Goal: Task Accomplishment & Management: Manage account settings

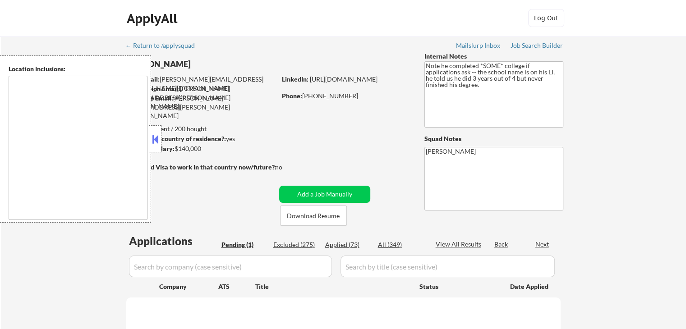
type textarea "remote"
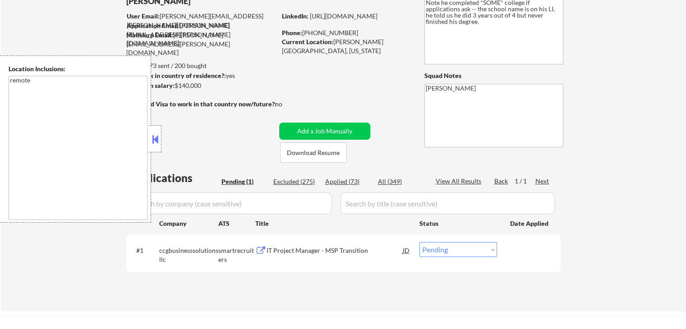
scroll to position [90, 0]
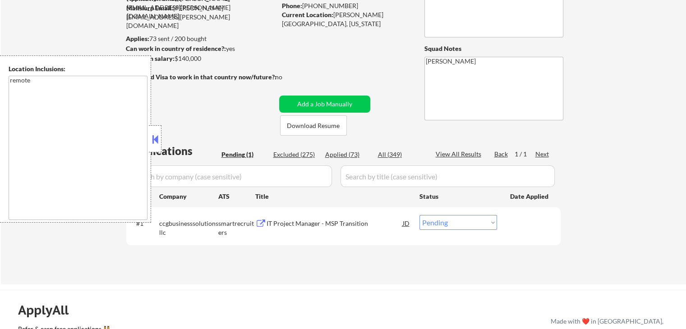
click at [157, 141] on button at bounding box center [155, 140] width 10 height 14
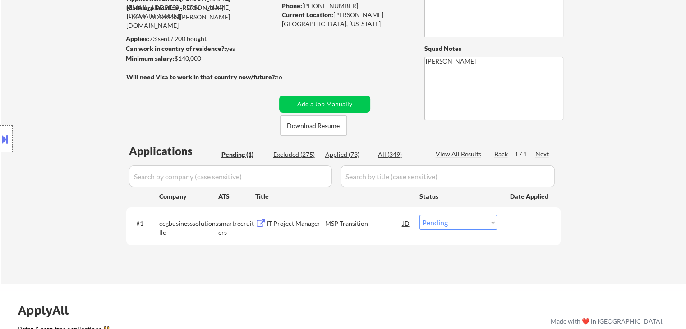
click at [287, 221] on div "IT Project Manager - MSP Transition" at bounding box center [334, 223] width 136 height 9
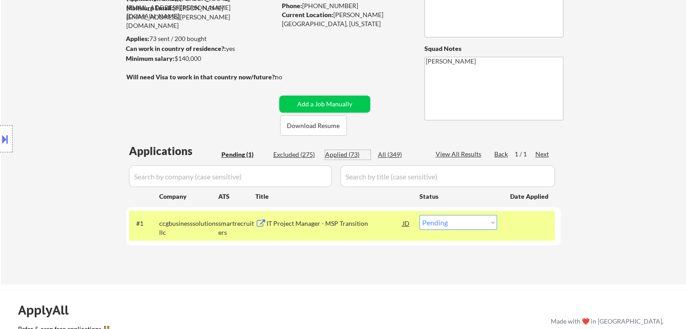
click at [332, 156] on div "Applied (73)" at bounding box center [347, 154] width 45 height 9
select select ""applied""
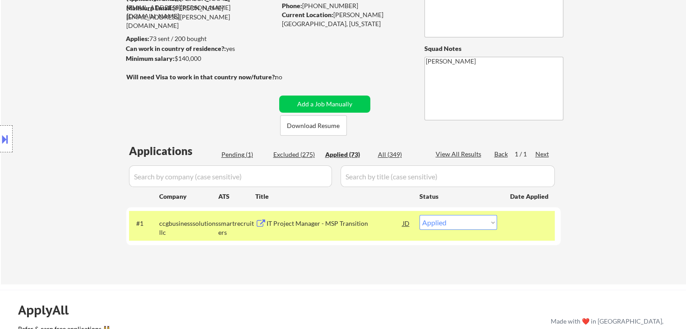
select select ""applied""
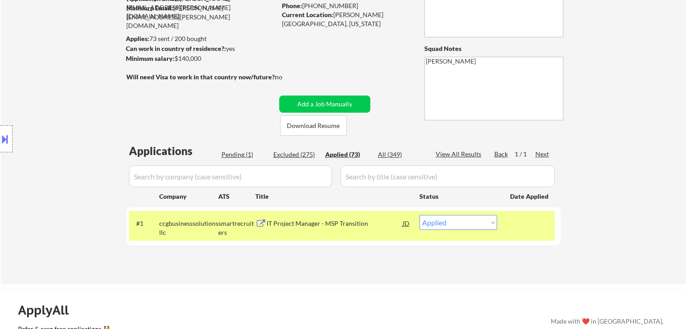
select select ""applied""
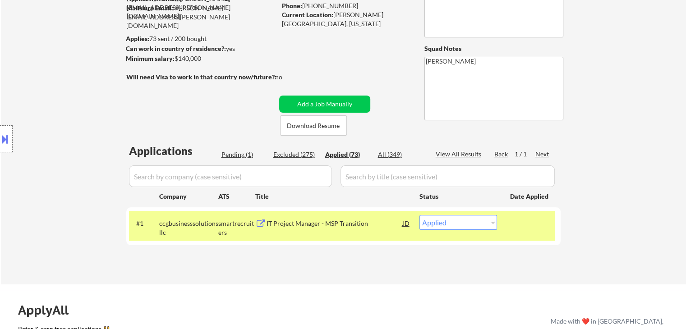
select select ""applied""
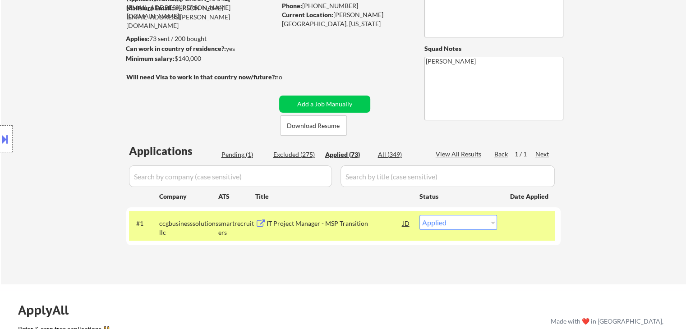
select select ""applied""
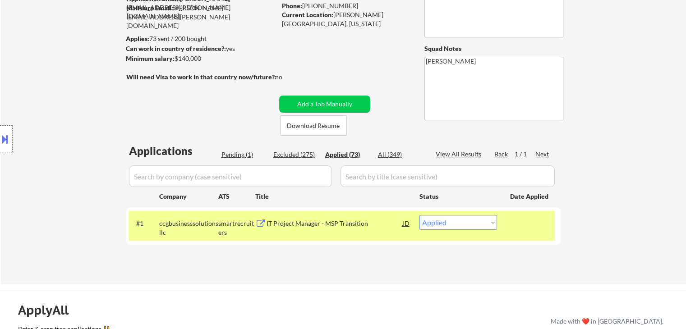
select select ""applied""
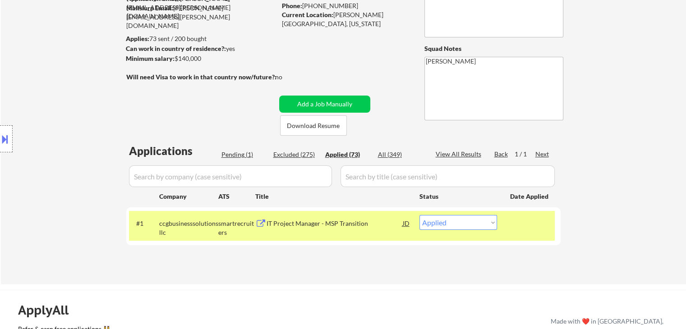
select select ""applied""
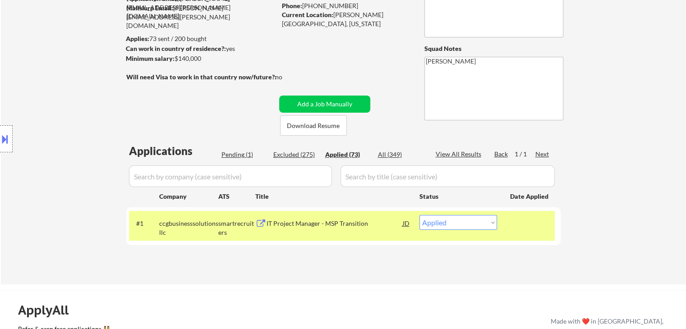
select select ""applied""
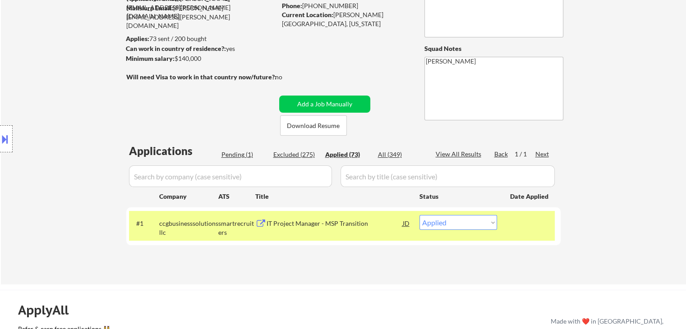
select select ""applied""
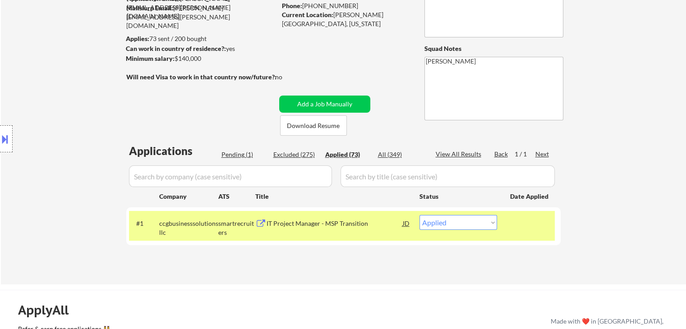
select select ""applied""
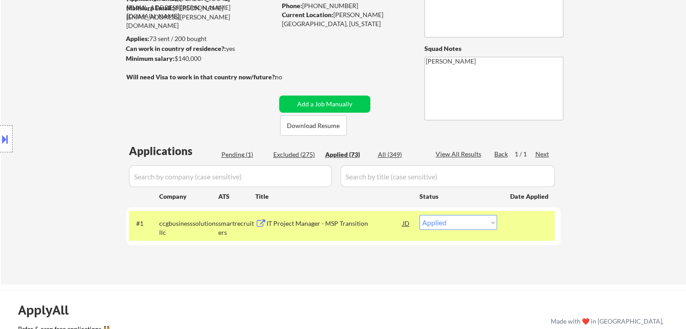
select select ""applied""
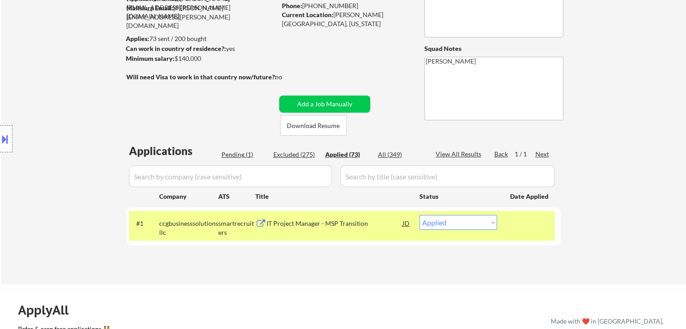
select select ""applied""
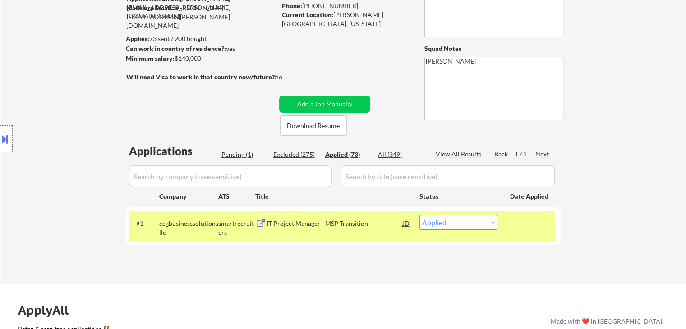
select select ""applied""
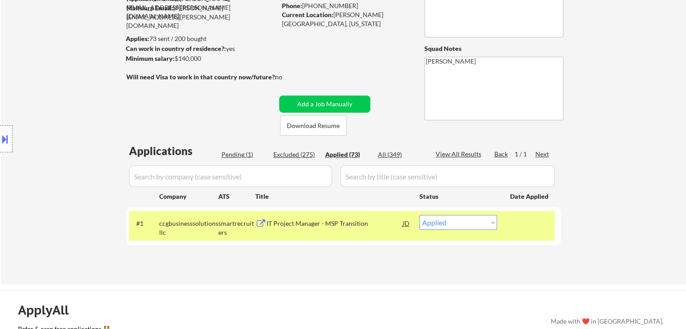
select select ""applied""
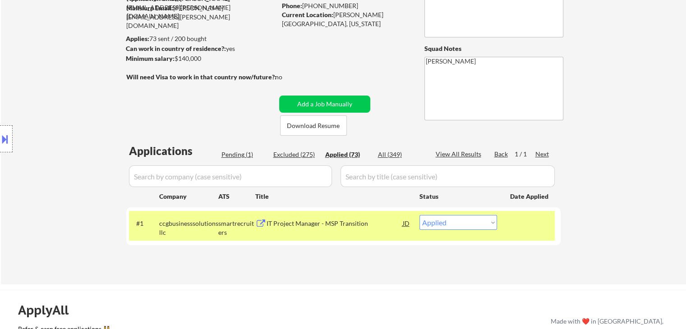
select select ""applied""
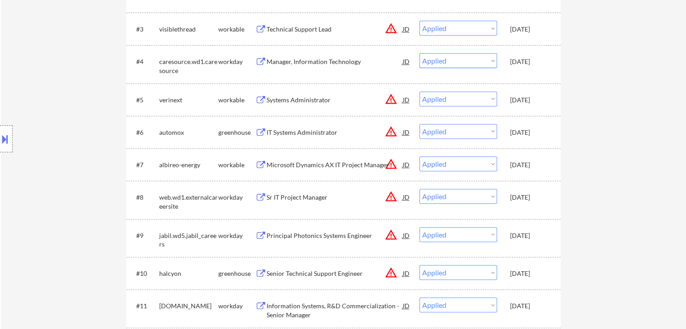
scroll to position [1779, 0]
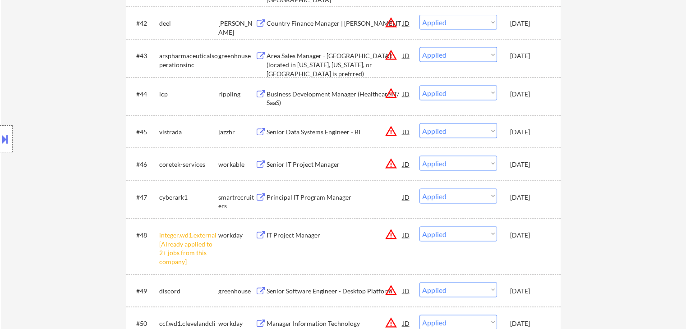
click at [9, 137] on button at bounding box center [5, 139] width 10 height 15
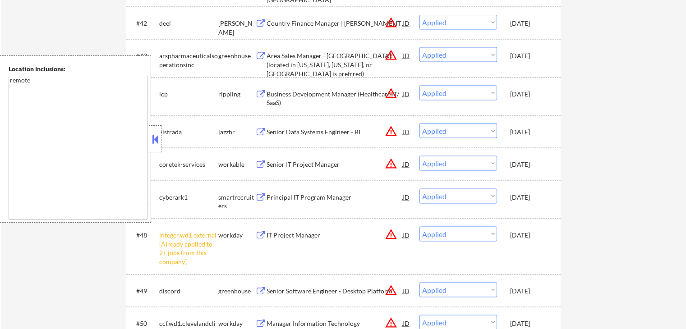
click at [156, 142] on button at bounding box center [155, 140] width 10 height 14
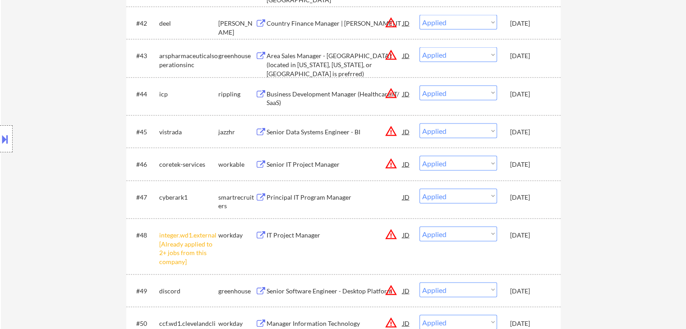
click at [21, 144] on div "Location Inclusions: remote" at bounding box center [80, 138] width 161 height 167
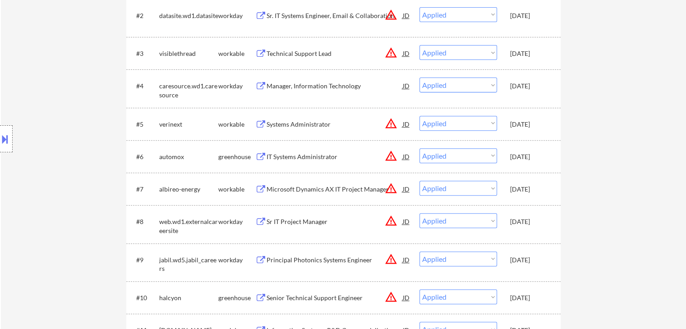
scroll to position [0, 0]
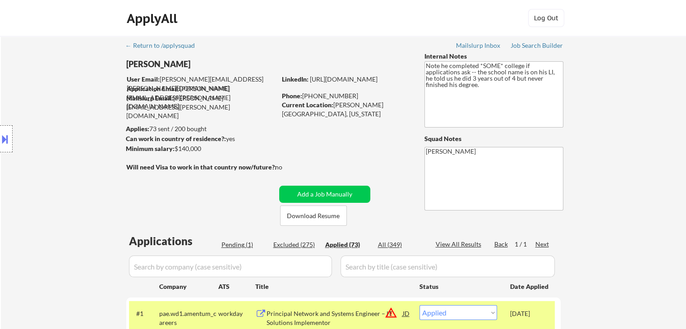
click at [238, 245] on div "Pending (1)" at bounding box center [243, 244] width 45 height 9
click at [96, 161] on div "Location Inclusions: remote" at bounding box center [80, 138] width 161 height 167
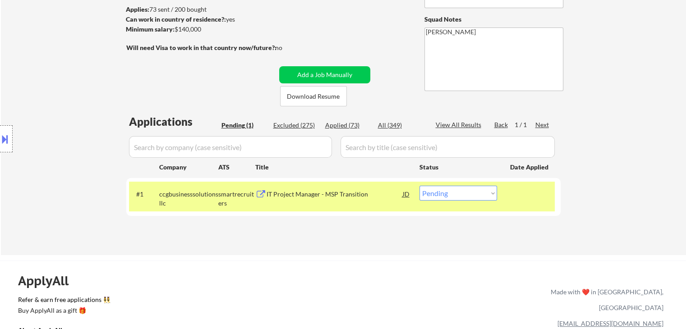
scroll to position [135, 0]
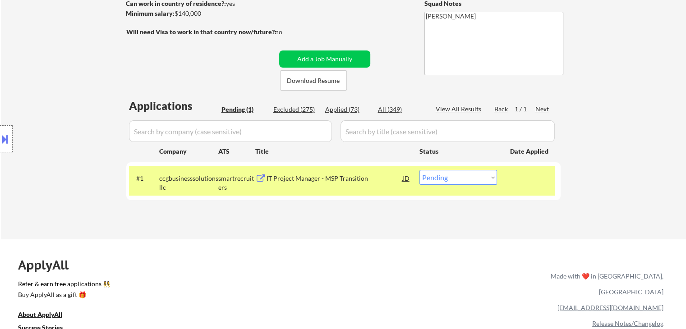
click at [465, 183] on select "Choose an option... Pending Applied Excluded (Questions) Excluded (Expired) Exc…" at bounding box center [458, 177] width 78 height 15
select select ""applied""
click at [419, 170] on select "Choose an option... Pending Applied Excluded (Questions) Excluded (Expired) Exc…" at bounding box center [458, 177] width 78 height 15
click at [83, 75] on div "Location Inclusions: remote" at bounding box center [80, 138] width 161 height 167
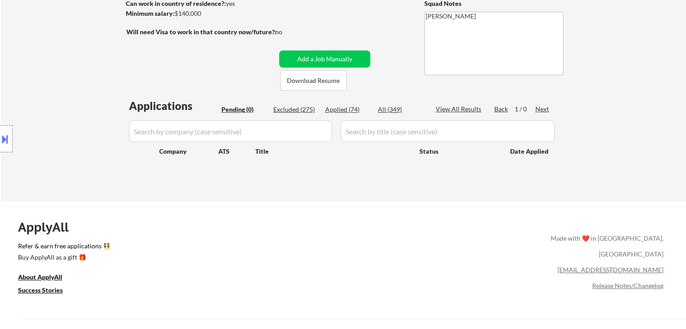
click at [69, 92] on div "Location Inclusions: remote" at bounding box center [80, 138] width 161 height 167
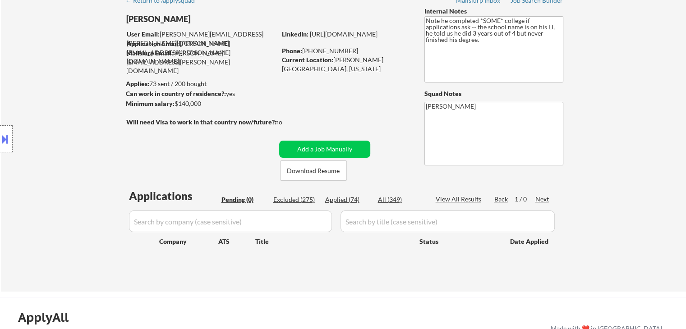
click at [68, 94] on div "Location Inclusions: remote" at bounding box center [80, 138] width 161 height 167
click at [645, 141] on div "← Return to /applysquad Mailslurp Inbox Job Search Builder [PERSON_NAME] User E…" at bounding box center [343, 141] width 685 height 301
click at [615, 140] on div "← Return to /applysquad Mailslurp Inbox Job Search Builder [PERSON_NAME] User E…" at bounding box center [343, 141] width 685 height 301
click at [56, 116] on div "Location Inclusions: remote" at bounding box center [80, 138] width 161 height 167
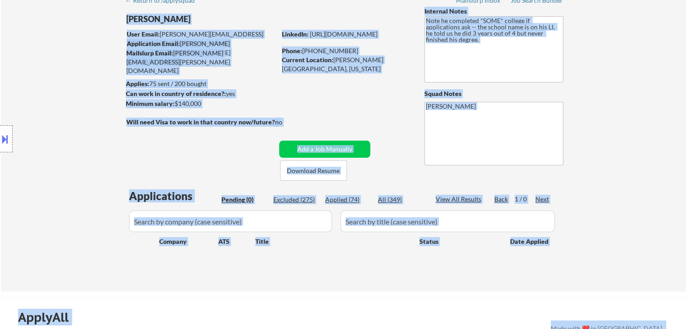
drag, startPoint x: 206, startPoint y: 112, endPoint x: 94, endPoint y: 93, distance: 113.9
click at [94, 93] on body "← Return to /applysquad Mailslurp Inbox Job Search Builder [PERSON_NAME] User E…" at bounding box center [343, 119] width 686 height 329
drag, startPoint x: 90, startPoint y: 92, endPoint x: 86, endPoint y: 88, distance: 5.8
click at [89, 92] on div "Location Inclusions: remote" at bounding box center [80, 138] width 161 height 167
